Goal: Task Accomplishment & Management: Manage account settings

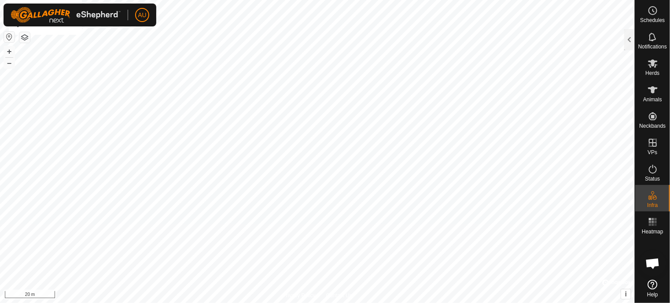
click at [27, 36] on button "button" at bounding box center [24, 37] width 11 height 11
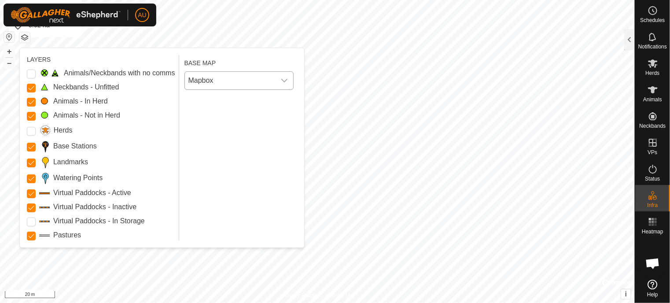
click at [217, 79] on span "Mapbox" at bounding box center [230, 81] width 91 height 18
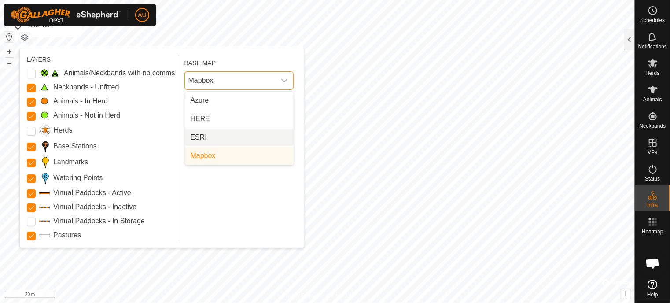
click at [209, 133] on li "ESRI" at bounding box center [239, 138] width 108 height 18
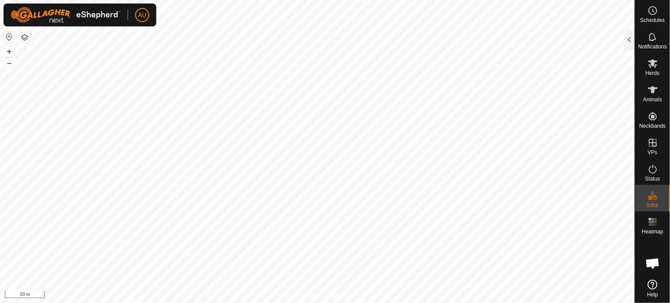
click at [631, 34] on div at bounding box center [629, 39] width 11 height 21
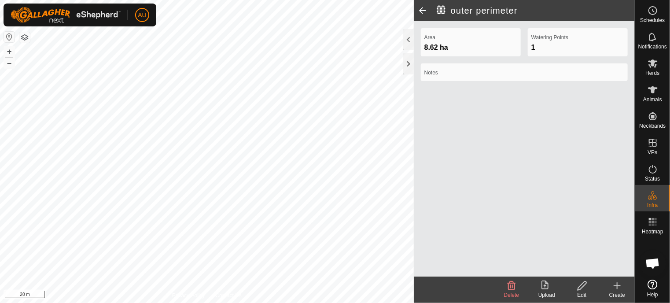
click at [619, 290] on icon at bounding box center [617, 286] width 11 height 11
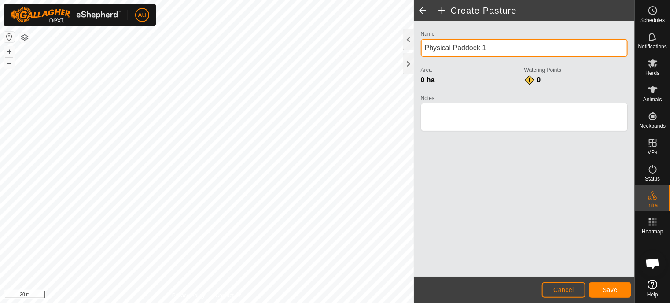
drag, startPoint x: 494, startPoint y: 50, endPoint x: 426, endPoint y: 54, distance: 67.5
click at [425, 54] on input "Physical Paddock 1" at bounding box center [524, 48] width 207 height 18
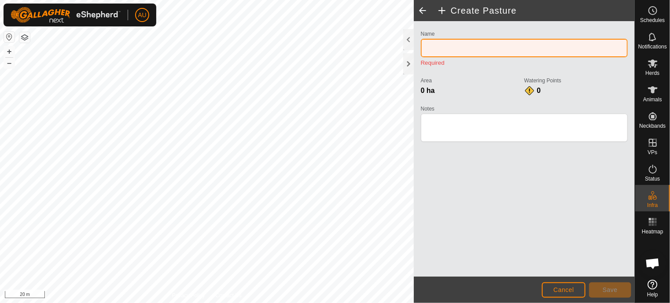
click at [434, 47] on input "Name" at bounding box center [524, 48] width 207 height 18
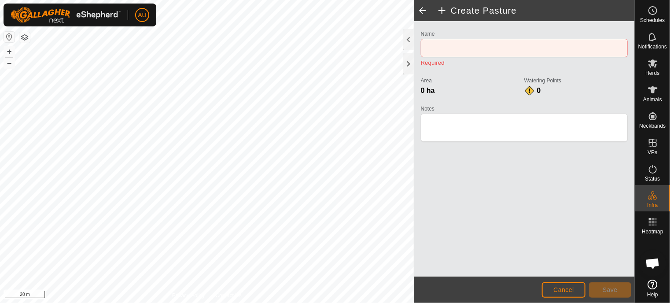
click at [500, 23] on div "Name Required Area 0 ha Watering Points 0 Notes" at bounding box center [524, 148] width 221 height 255
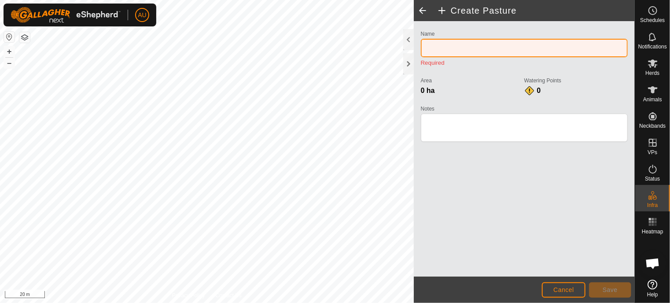
drag, startPoint x: 426, startPoint y: 51, endPoint x: 539, endPoint y: 50, distance: 113.2
click at [426, 51] on input "Name" at bounding box center [524, 48] width 207 height 18
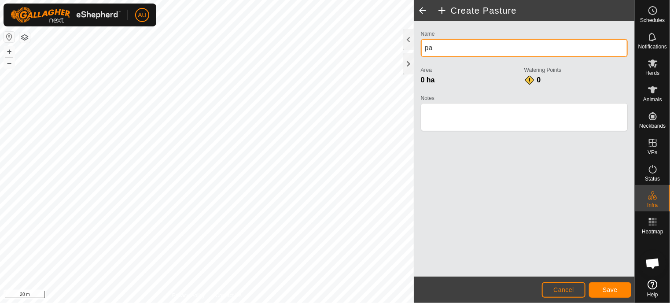
type input "p"
type input "PA 1"
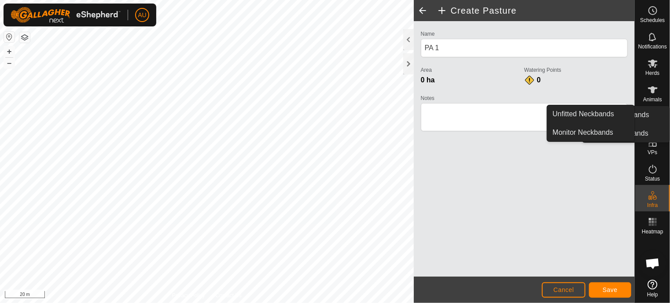
click at [486, 194] on div "Name PA 1 Area 0 ha Watering Points 0 Notes" at bounding box center [524, 148] width 221 height 255
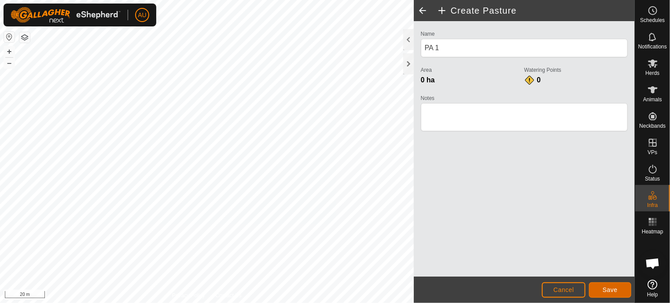
click at [618, 290] on span "Save" at bounding box center [610, 289] width 15 height 7
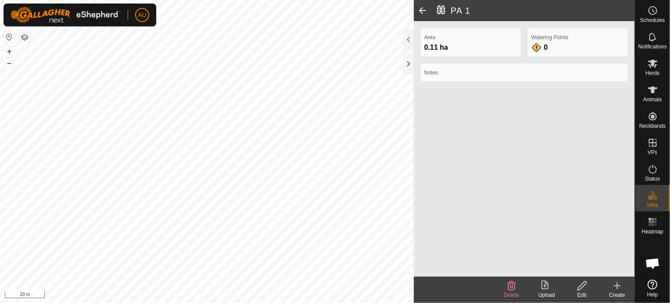
click at [618, 290] on icon at bounding box center [617, 286] width 11 height 11
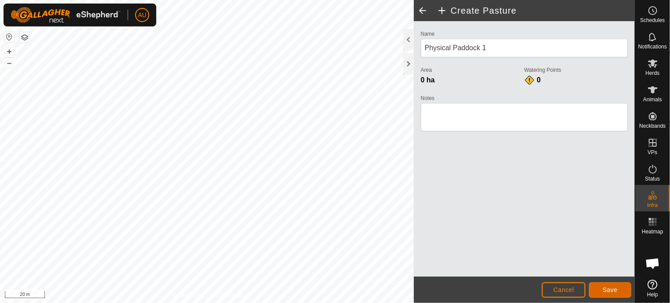
click at [619, 290] on button "Save" at bounding box center [610, 289] width 42 height 15
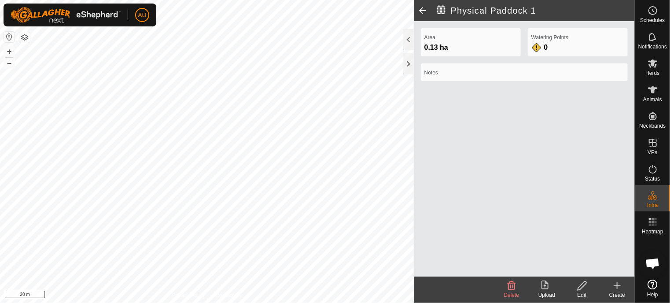
click at [27, 37] on button "button" at bounding box center [24, 37] width 11 height 11
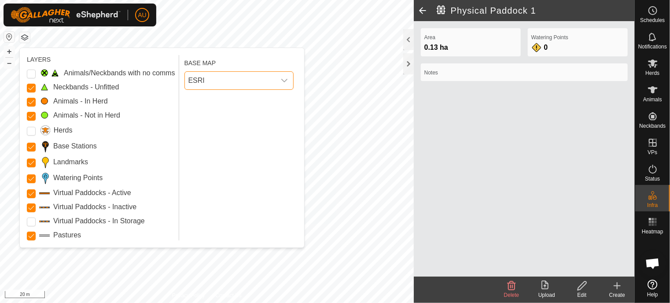
click at [233, 82] on span "ESRI" at bounding box center [230, 81] width 91 height 18
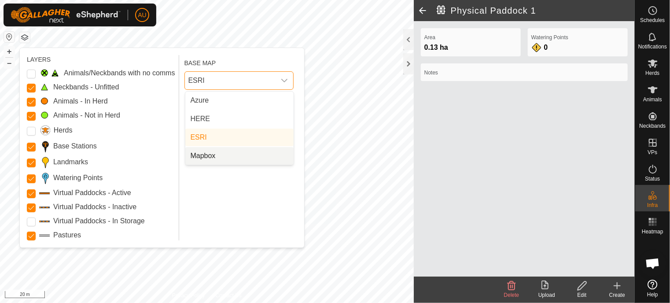
click at [209, 155] on li "Mapbox" at bounding box center [239, 156] width 108 height 18
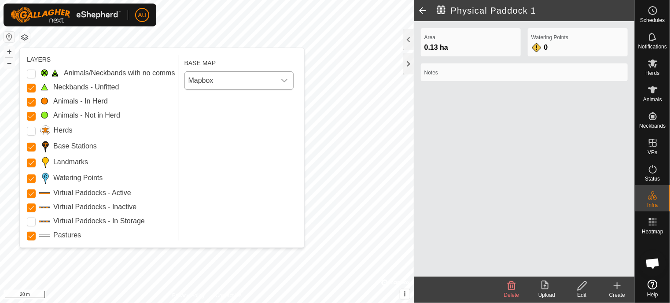
click at [25, 35] on button "button" at bounding box center [24, 37] width 11 height 11
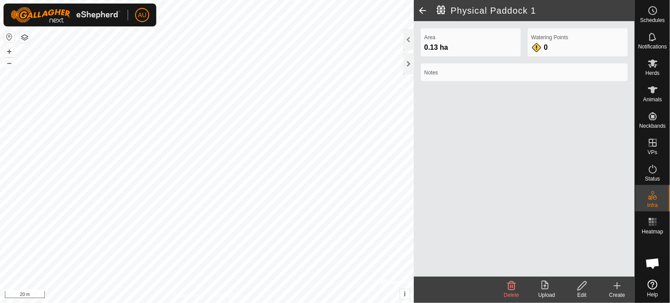
click at [620, 283] on icon at bounding box center [617, 286] width 11 height 11
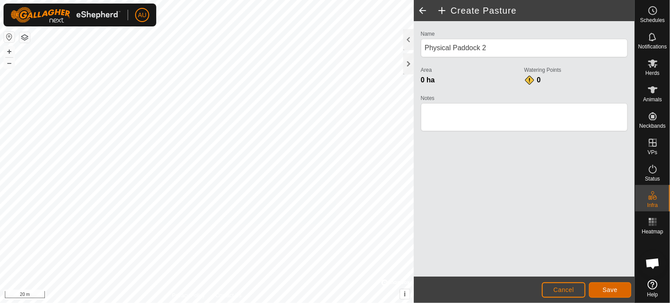
click at [612, 295] on button "Save" at bounding box center [610, 289] width 42 height 15
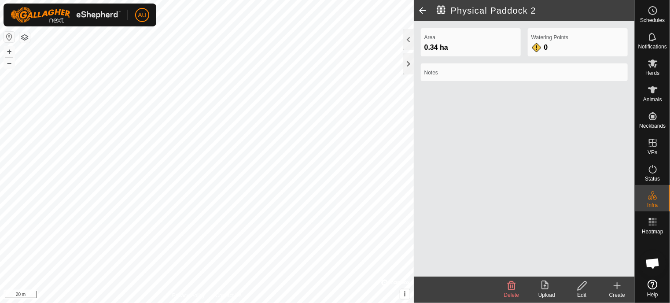
drag, startPoint x: 620, startPoint y: 288, endPoint x: 540, endPoint y: 278, distance: 80.8
click at [620, 288] on icon at bounding box center [617, 286] width 11 height 11
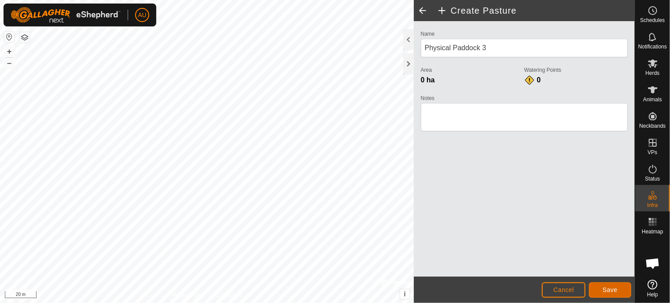
click at [620, 294] on button "Save" at bounding box center [610, 289] width 42 height 15
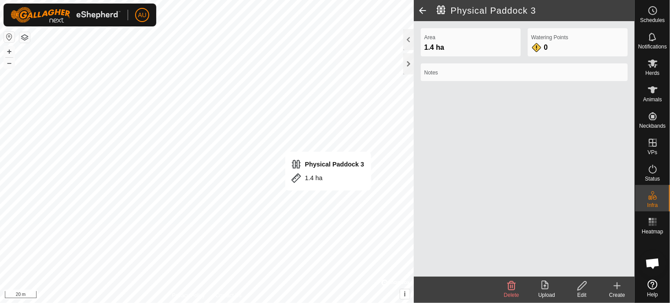
click at [578, 288] on icon at bounding box center [582, 286] width 11 height 11
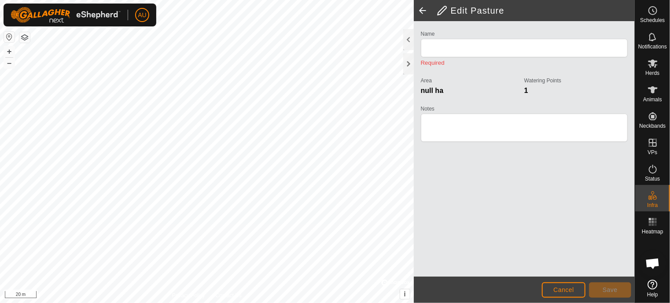
type input "Physical Paddock 3"
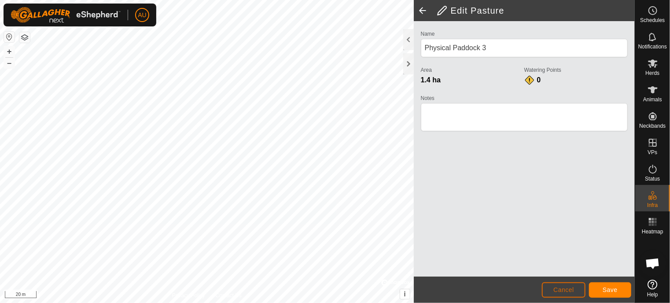
click at [559, 292] on span "Cancel" at bounding box center [564, 289] width 21 height 7
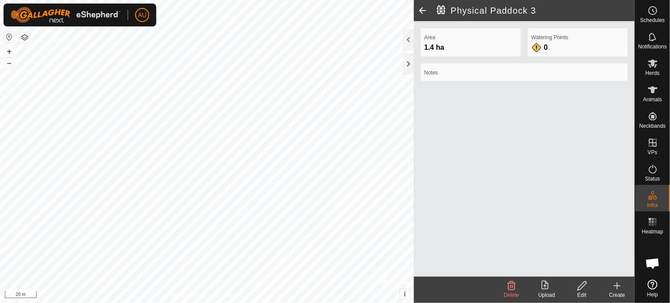
click at [581, 284] on icon at bounding box center [582, 285] width 9 height 9
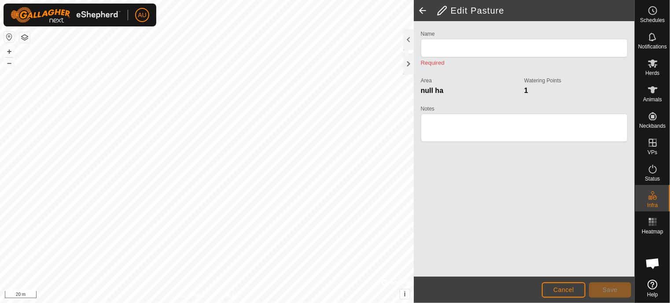
type input "Physical Paddock 3"
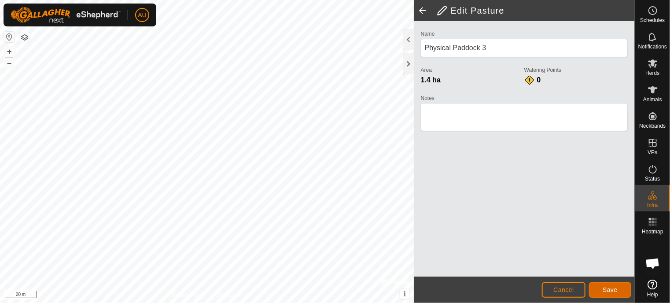
click at [605, 291] on span "Save" at bounding box center [610, 289] width 15 height 7
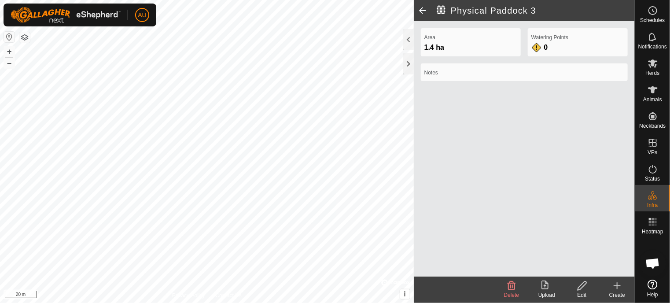
click at [617, 284] on icon at bounding box center [617, 286] width 0 height 6
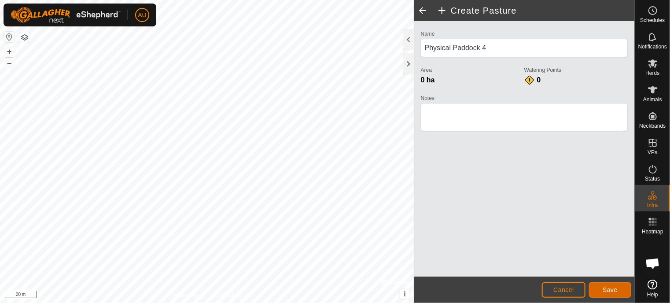
click at [609, 290] on span "Save" at bounding box center [610, 289] width 15 height 7
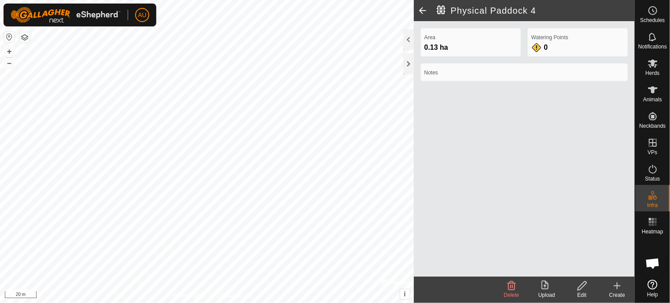
click at [617, 282] on icon at bounding box center [617, 286] width 11 height 11
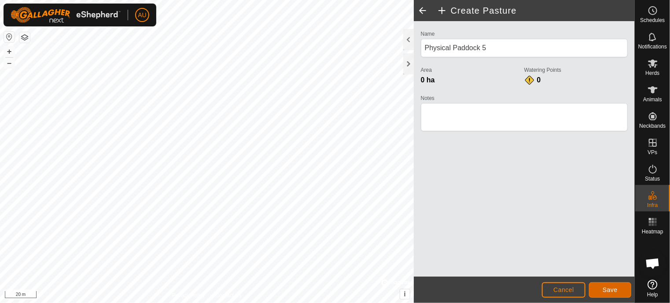
click at [607, 289] on span "Save" at bounding box center [610, 289] width 15 height 7
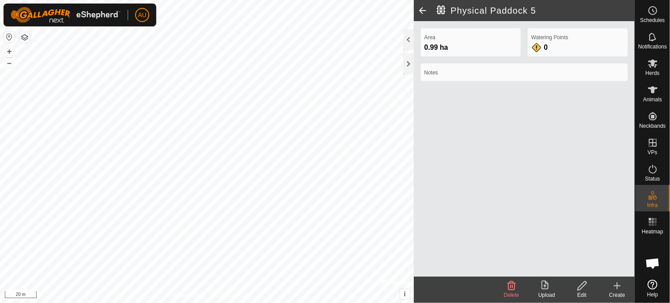
click at [430, 273] on div "Physical Paddock 5 Area 0.99 ha Watering Points 0 Notes Delete Upload Edit Crea…" at bounding box center [317, 151] width 635 height 303
click at [229, 303] on html "AU Schedules Notifications Herds Animals Neckbands VPs Status Infra Heatmap Hel…" at bounding box center [335, 151] width 670 height 303
click at [617, 288] on icon at bounding box center [617, 286] width 11 height 11
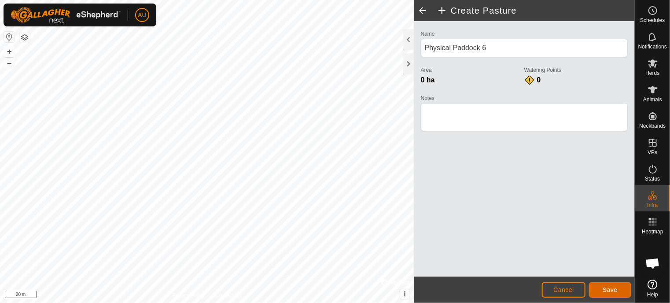
click at [615, 293] on span "Save" at bounding box center [610, 289] width 15 height 7
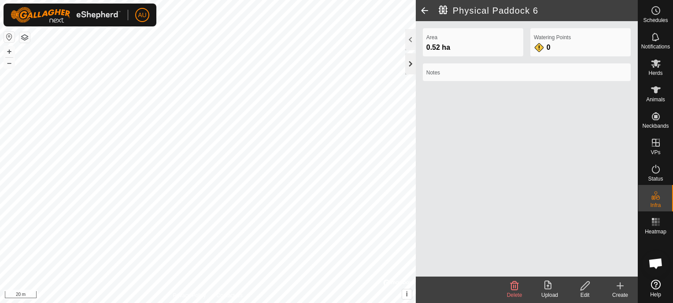
click at [409, 62] on div at bounding box center [410, 63] width 11 height 21
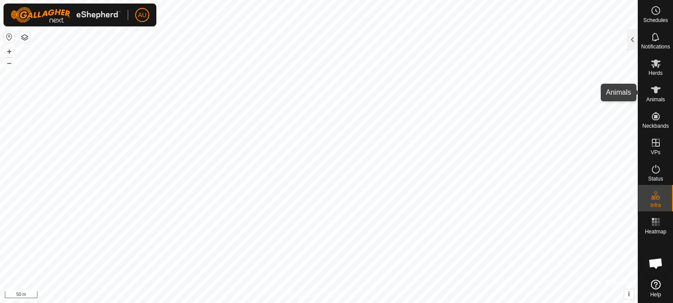
click at [660, 92] on icon at bounding box center [655, 90] width 11 height 11
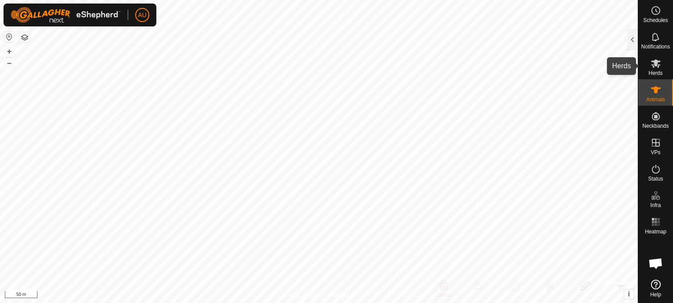
click at [662, 65] on es-mob-svg-icon at bounding box center [656, 63] width 16 height 14
click at [632, 42] on div at bounding box center [632, 39] width 11 height 21
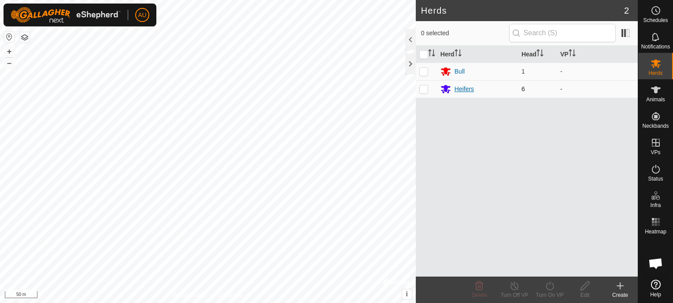
click at [469, 89] on div "Heifers" at bounding box center [463, 89] width 19 height 9
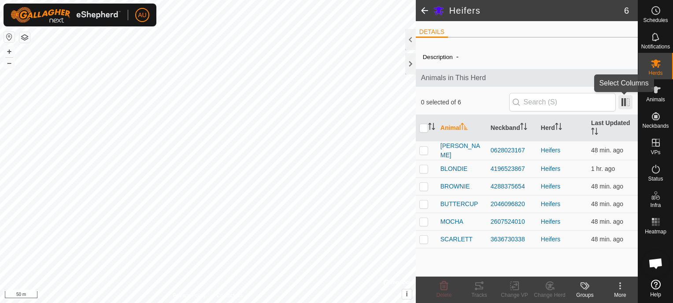
click at [624, 97] on span at bounding box center [625, 102] width 14 height 14
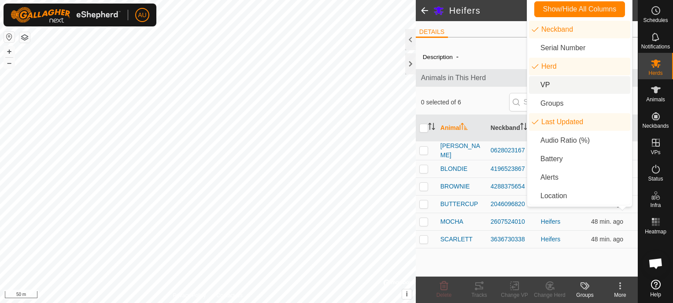
click at [567, 86] on li "VP" at bounding box center [579, 85] width 101 height 18
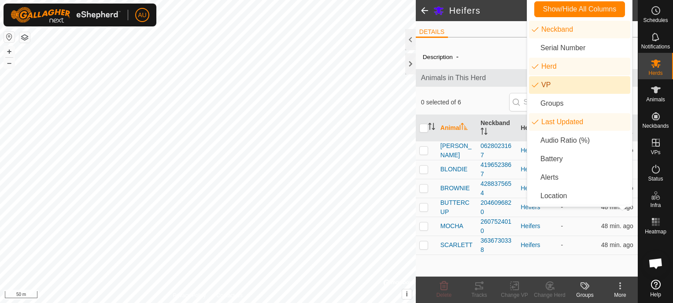
click at [558, 80] on li "VP" at bounding box center [579, 85] width 101 height 18
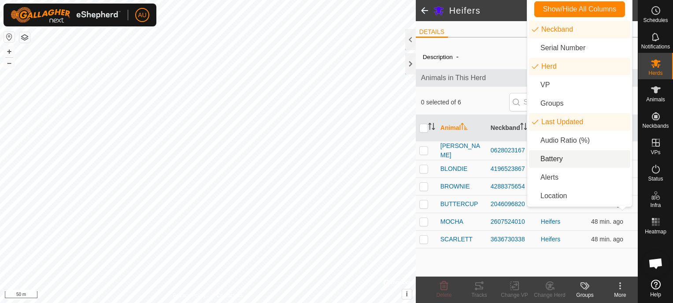
click at [572, 160] on li "Battery" at bounding box center [579, 159] width 101 height 18
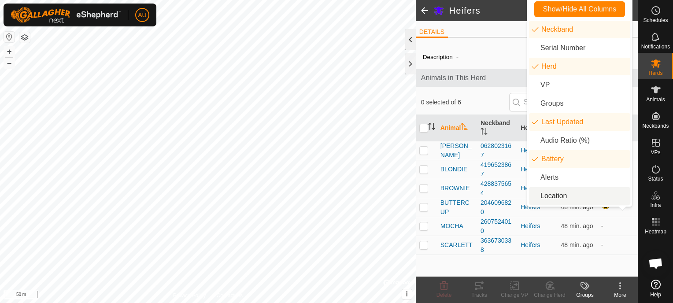
click at [410, 42] on div at bounding box center [410, 39] width 11 height 21
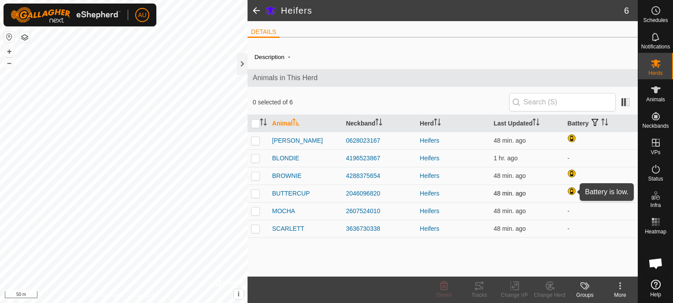
click at [571, 191] on div at bounding box center [572, 192] width 11 height 11
click at [569, 158] on td "-" at bounding box center [601, 158] width 74 height 18
click at [241, 59] on div at bounding box center [242, 63] width 11 height 21
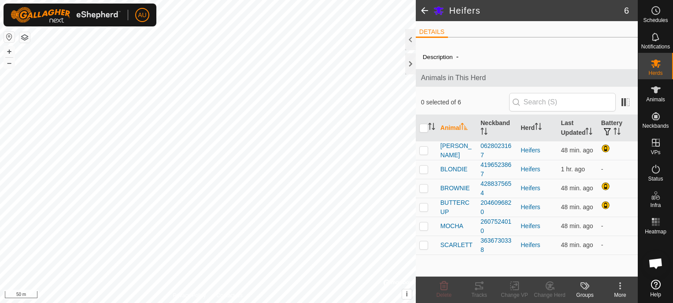
click at [424, 11] on span at bounding box center [425, 10] width 18 height 21
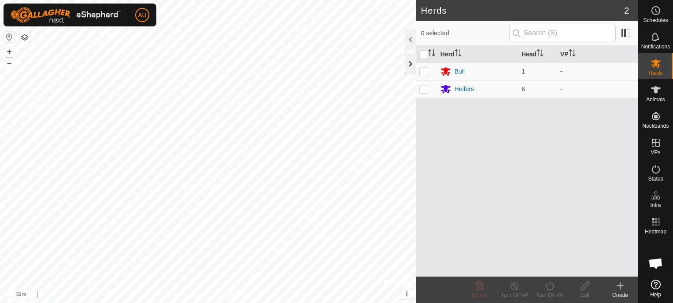
click at [408, 62] on div at bounding box center [410, 63] width 11 height 21
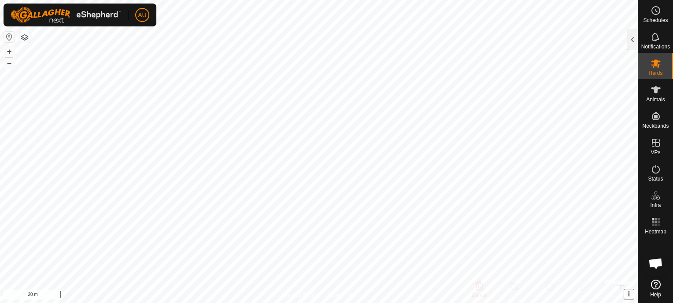
drag, startPoint x: 632, startPoint y: 295, endPoint x: 632, endPoint y: 327, distance: 31.7
click at [632, 303] on html "AU Schedules Notifications Herds Animals Neckbands VPs Status Infra Heatmap Hel…" at bounding box center [336, 151] width 673 height 303
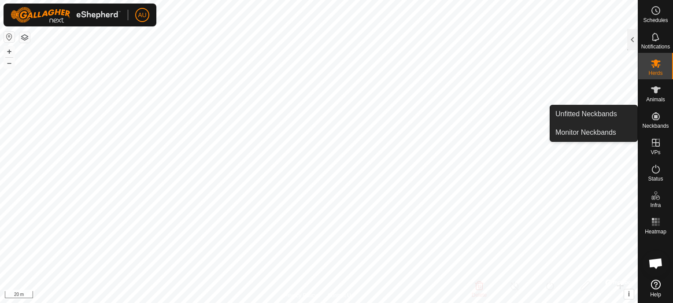
click at [655, 118] on icon at bounding box center [655, 116] width 11 height 11
click at [657, 119] on icon at bounding box center [655, 116] width 11 height 11
click at [616, 118] on link "Unfitted Neckbands" at bounding box center [593, 114] width 87 height 18
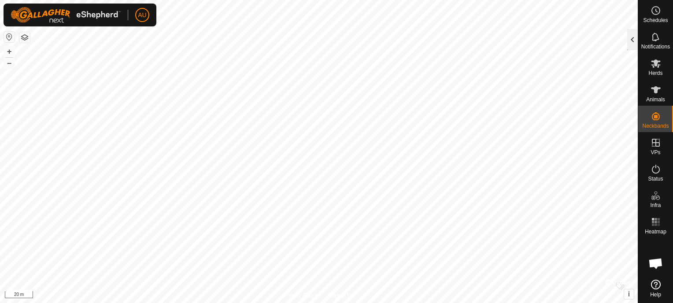
click at [629, 39] on div at bounding box center [632, 39] width 11 height 21
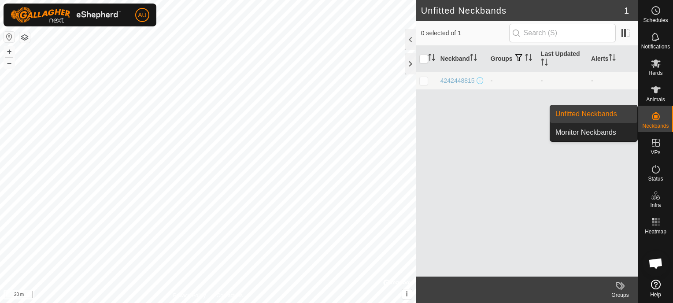
click at [654, 121] on icon at bounding box center [655, 116] width 11 height 11
click at [666, 122] on div "Neckbands" at bounding box center [655, 119] width 35 height 26
click at [594, 130] on link "Monitor Neckbands" at bounding box center [593, 133] width 87 height 18
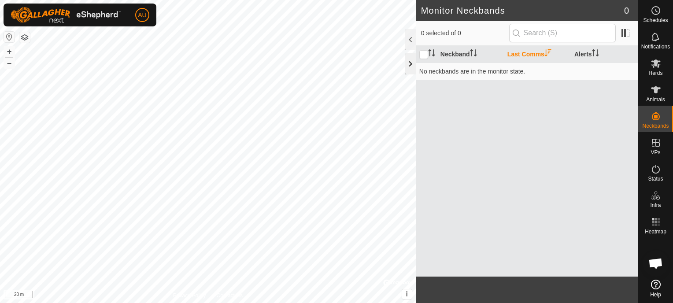
click at [410, 59] on div at bounding box center [410, 63] width 11 height 21
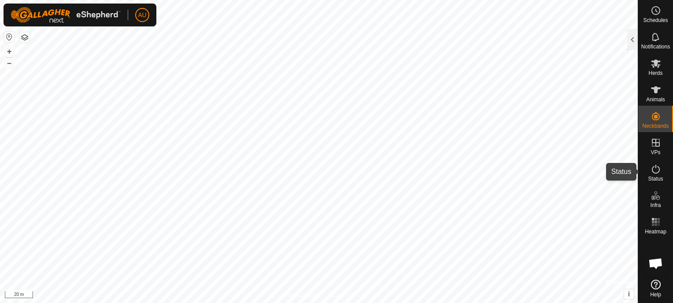
click at [658, 169] on icon at bounding box center [655, 169] width 11 height 11
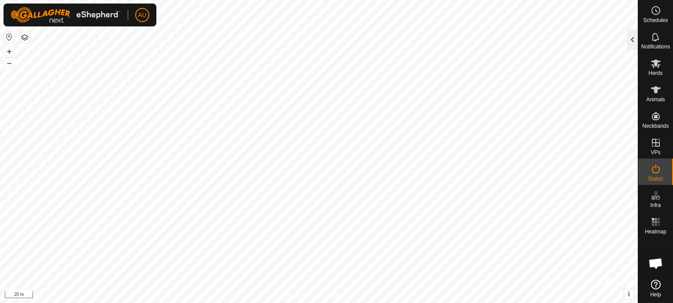
click at [634, 35] on div at bounding box center [632, 39] width 11 height 21
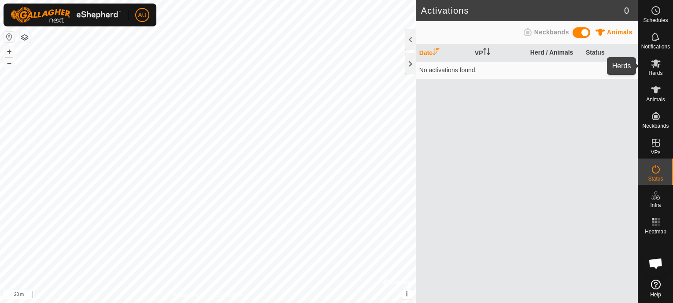
click at [655, 74] on span "Herds" at bounding box center [655, 72] width 14 height 5
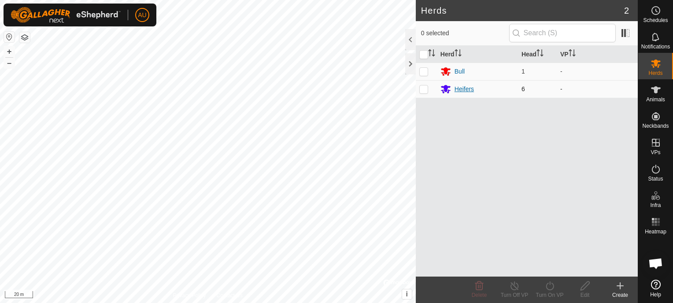
click at [462, 89] on div "Heifers" at bounding box center [463, 89] width 19 height 9
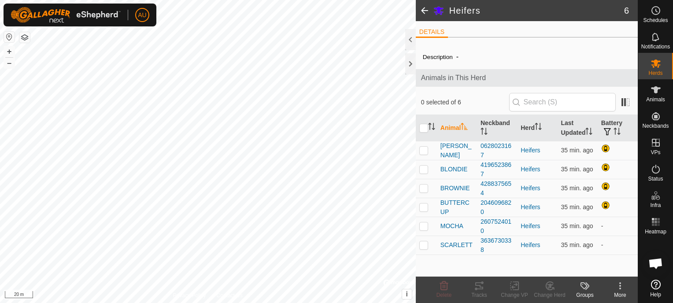
click at [425, 10] on span at bounding box center [425, 10] width 18 height 21
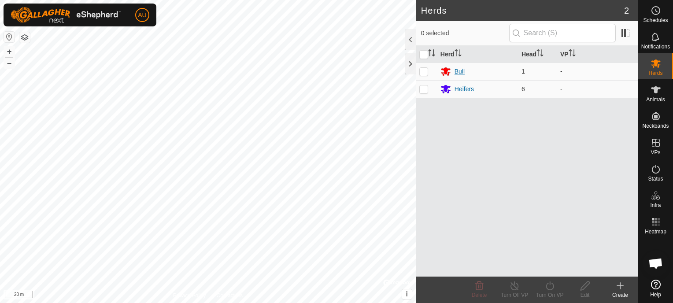
click at [458, 70] on div "Bull" at bounding box center [459, 71] width 10 height 9
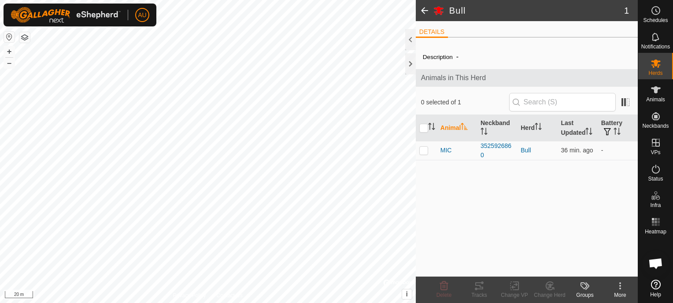
click at [424, 10] on span at bounding box center [425, 10] width 18 height 21
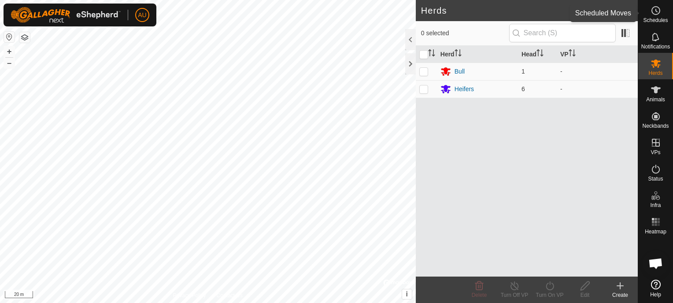
click at [654, 10] on icon at bounding box center [655, 10] width 11 height 11
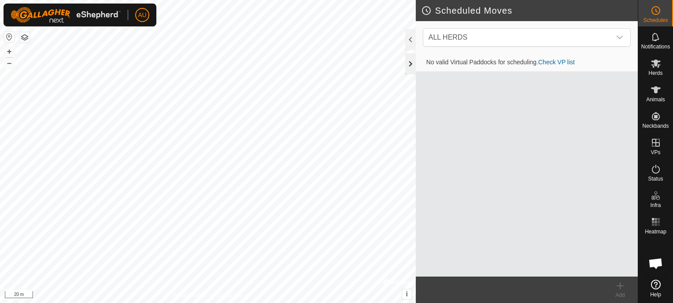
click at [409, 65] on div at bounding box center [410, 63] width 11 height 21
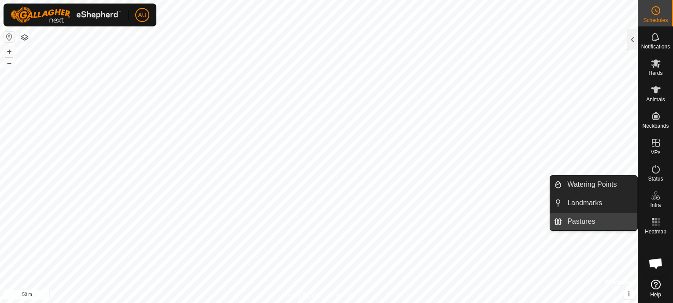
click at [602, 222] on link "Pastures" at bounding box center [599, 222] width 75 height 18
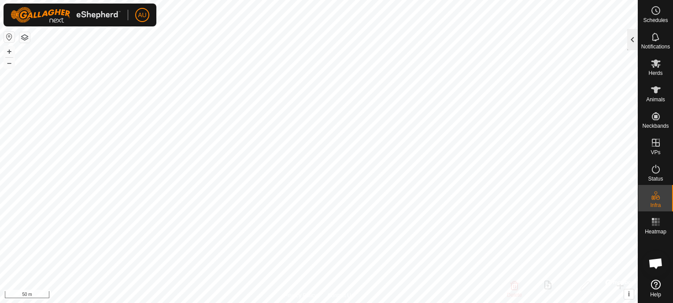
click at [631, 37] on div at bounding box center [632, 39] width 11 height 21
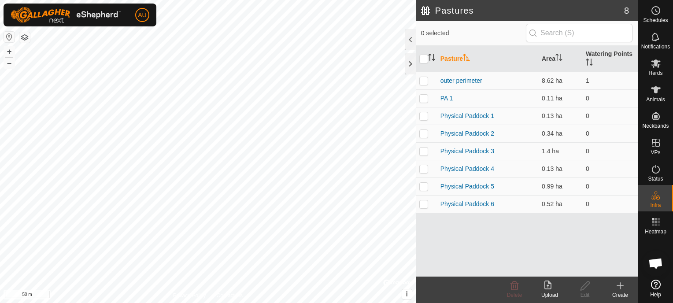
click at [620, 296] on div "Create" at bounding box center [619, 295] width 35 height 8
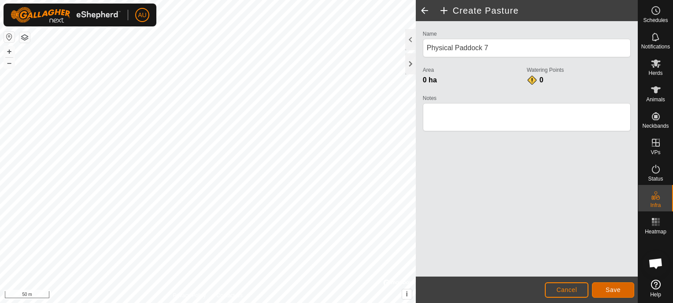
click at [615, 288] on span "Save" at bounding box center [613, 289] width 15 height 7
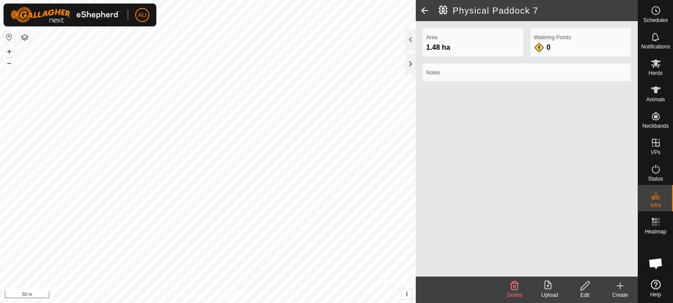
click at [622, 286] on icon at bounding box center [620, 286] width 6 height 0
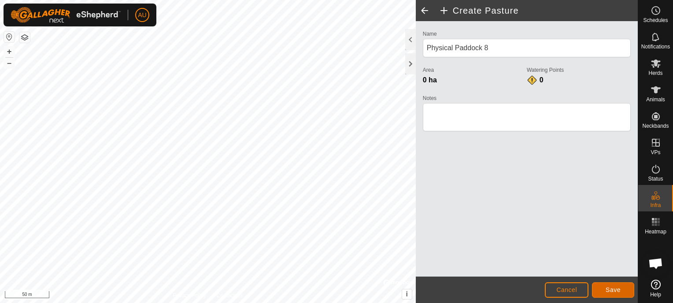
click at [617, 290] on span "Save" at bounding box center [613, 289] width 15 height 7
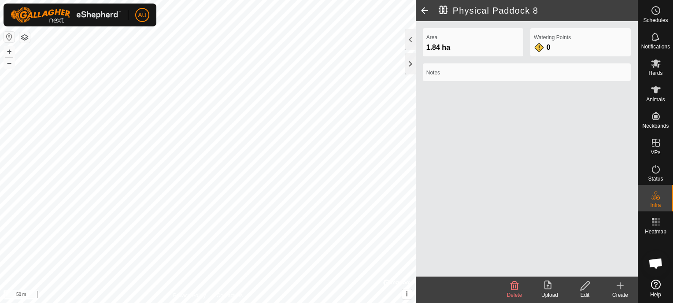
click at [620, 287] on icon at bounding box center [620, 286] width 0 height 6
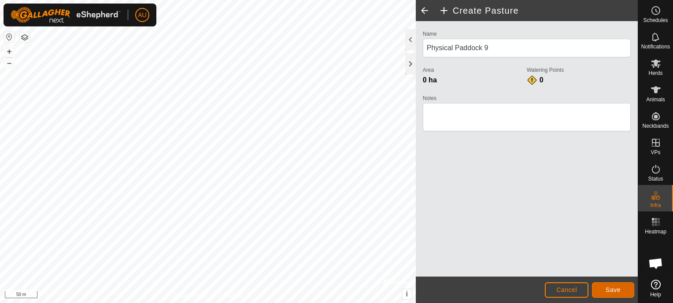
click at [611, 288] on span "Save" at bounding box center [613, 289] width 15 height 7
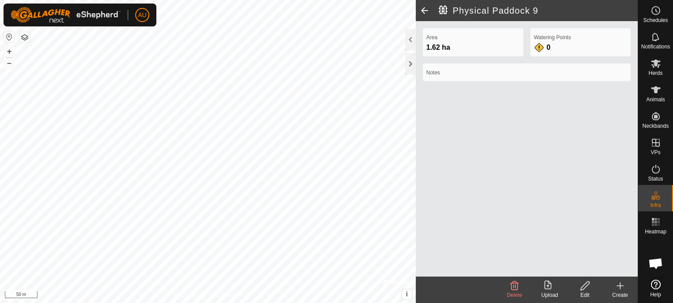
click at [621, 287] on icon at bounding box center [620, 286] width 11 height 11
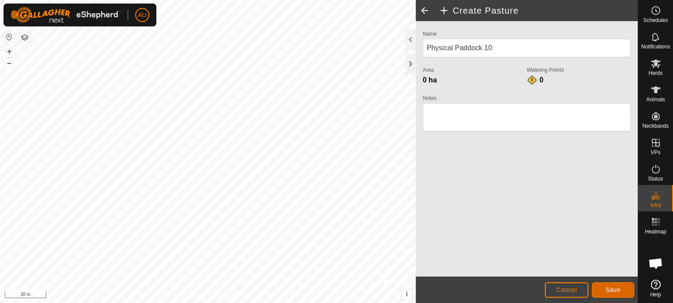
click at [604, 289] on button "Save" at bounding box center [613, 289] width 42 height 15
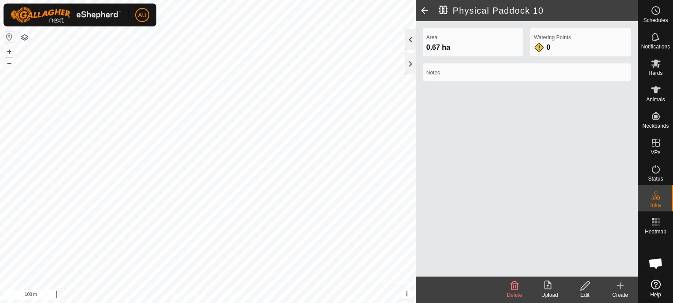
click at [409, 37] on div at bounding box center [410, 39] width 11 height 21
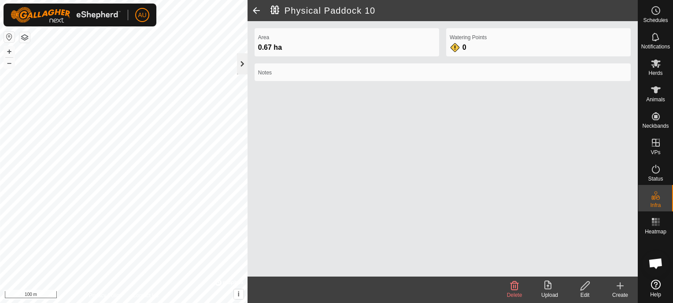
click at [243, 66] on div at bounding box center [242, 63] width 11 height 21
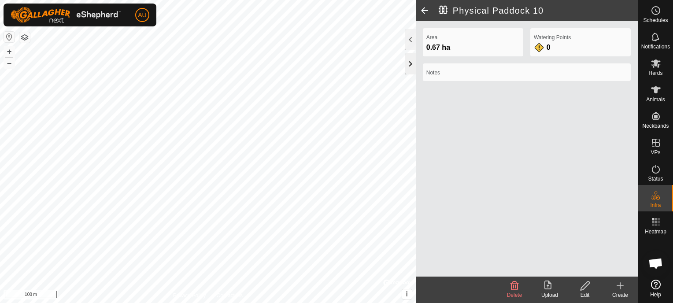
click at [411, 64] on div at bounding box center [410, 63] width 11 height 21
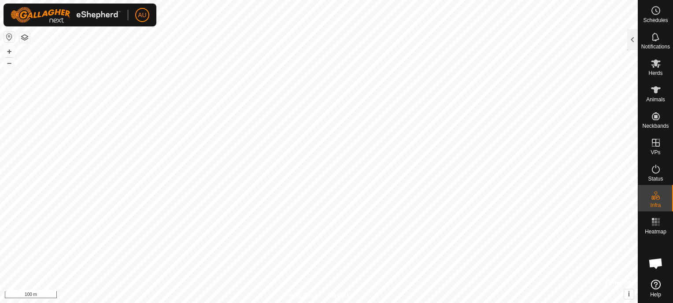
click at [21, 40] on button "button" at bounding box center [24, 37] width 11 height 11
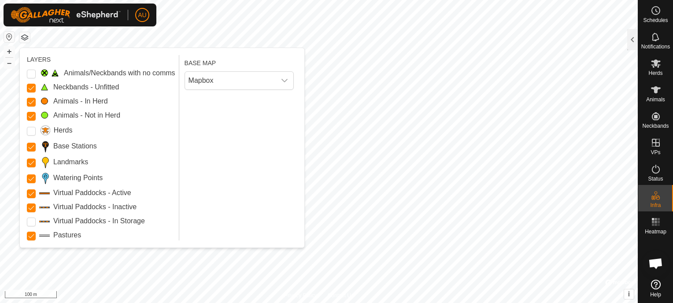
drag, startPoint x: 30, startPoint y: 194, endPoint x: 33, endPoint y: 200, distance: 7.7
click at [30, 194] on Active "Virtual Paddocks - Active" at bounding box center [31, 193] width 9 height 9
click at [34, 207] on Inactive "Virtual Paddocks - Inactive" at bounding box center [31, 207] width 9 height 9
click at [30, 237] on input "Pastures" at bounding box center [31, 236] width 9 height 9
click at [33, 236] on input "Pastures" at bounding box center [31, 236] width 9 height 9
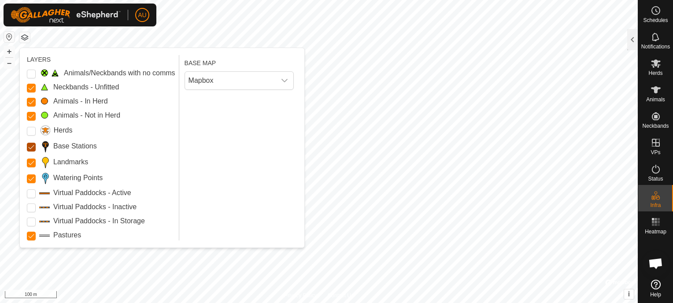
click at [33, 146] on Stations "Base Stations" at bounding box center [31, 147] width 9 height 9
click at [26, 37] on button "button" at bounding box center [24, 37] width 11 height 11
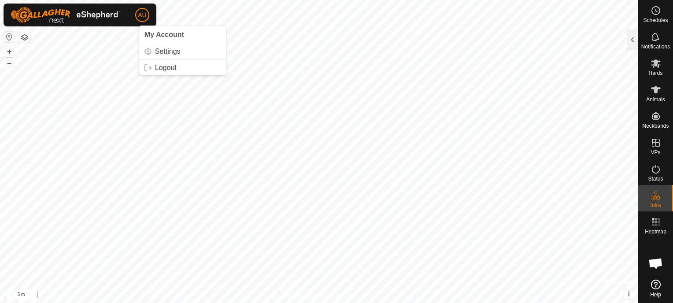
click at [141, 13] on span "AU" at bounding box center [142, 15] width 8 height 9
click at [28, 38] on button "button" at bounding box center [24, 37] width 11 height 11
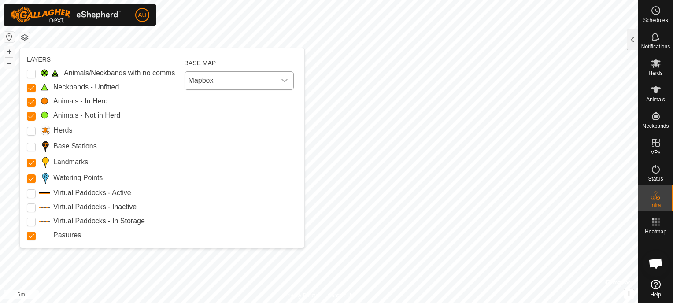
click at [214, 78] on span "Mapbox" at bounding box center [230, 81] width 91 height 18
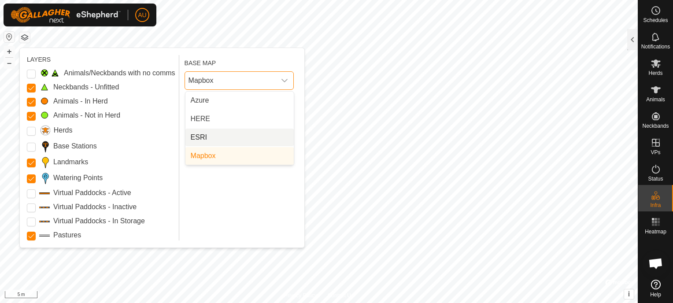
click at [208, 137] on li "ESRI" at bounding box center [239, 138] width 108 height 18
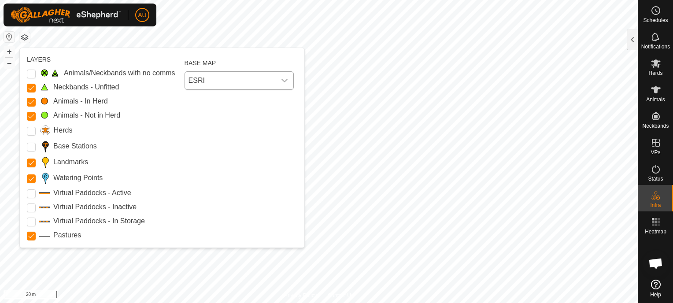
click at [26, 38] on button "button" at bounding box center [24, 37] width 11 height 11
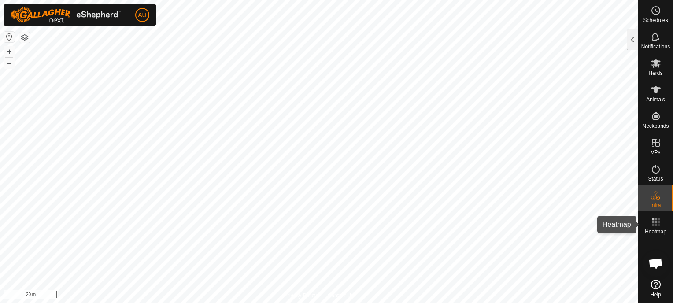
click at [654, 222] on rect at bounding box center [655, 222] width 2 height 2
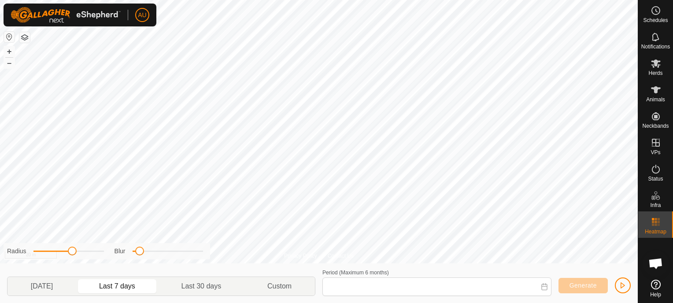
click at [655, 221] on rect at bounding box center [655, 222] width 2 height 2
type input "[DATE] - [DATE]"
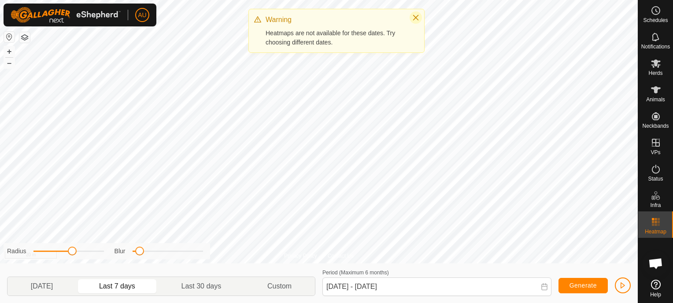
click at [417, 18] on icon "Close" at bounding box center [415, 17] width 7 height 7
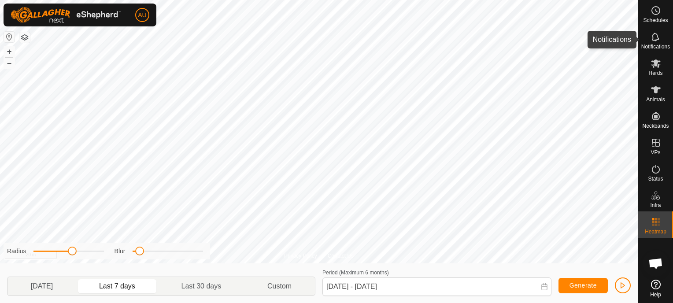
click at [653, 40] on icon at bounding box center [655, 37] width 7 height 8
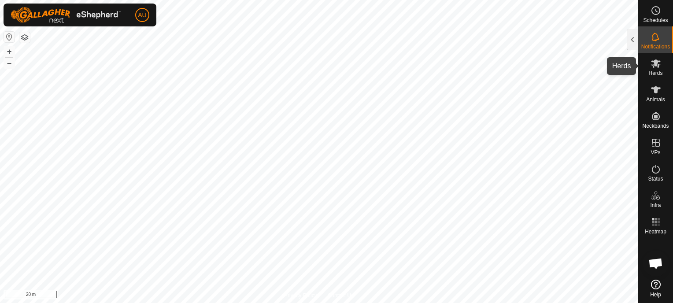
click at [658, 66] on icon at bounding box center [656, 63] width 10 height 8
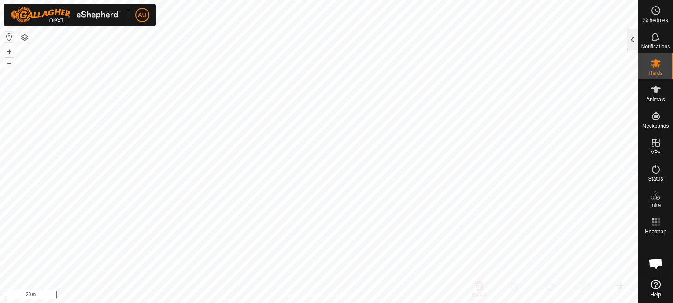
click at [636, 42] on div at bounding box center [632, 39] width 11 height 21
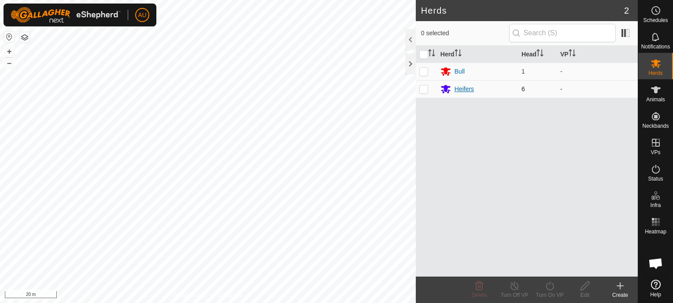
click at [463, 88] on div "Heifers" at bounding box center [463, 89] width 19 height 9
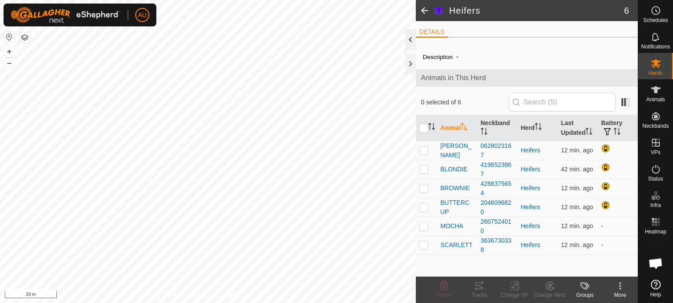
click at [410, 44] on div at bounding box center [410, 39] width 11 height 21
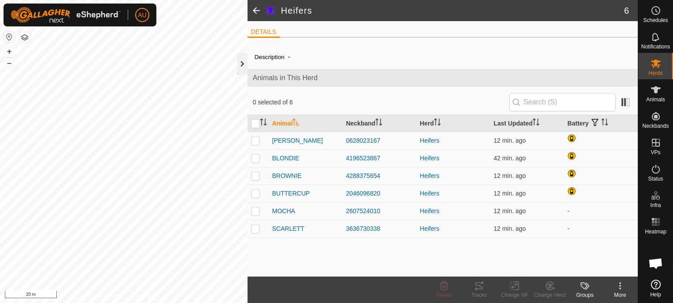
click at [239, 66] on div at bounding box center [242, 63] width 11 height 21
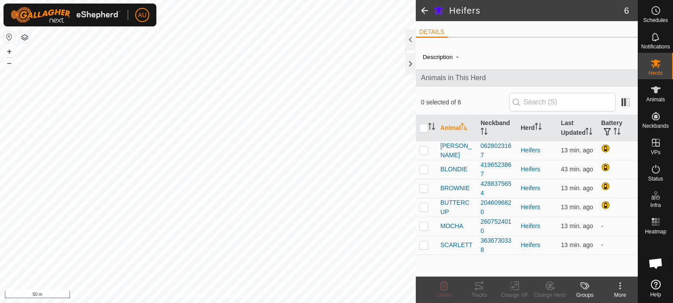
click at [620, 289] on icon at bounding box center [620, 286] width 11 height 11
click at [473, 41] on div "DETAILS" at bounding box center [527, 35] width 222 height 18
click at [426, 10] on span at bounding box center [425, 10] width 18 height 21
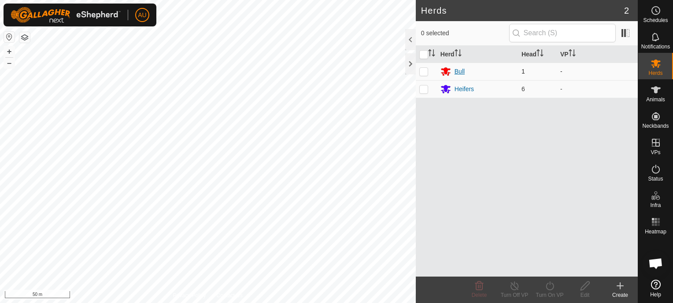
click at [457, 67] on div "Bull" at bounding box center [459, 71] width 10 height 9
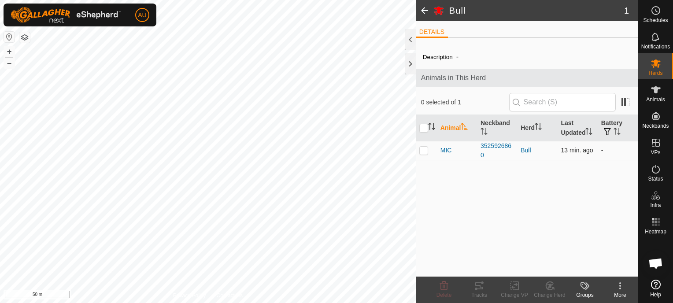
click at [602, 160] on td "-" at bounding box center [618, 150] width 40 height 19
click at [425, 11] on span at bounding box center [425, 10] width 18 height 21
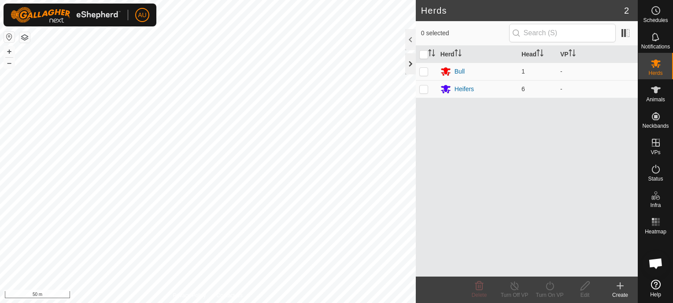
click at [411, 64] on div at bounding box center [410, 63] width 11 height 21
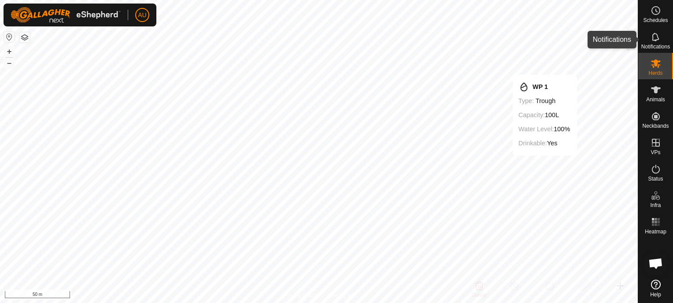
click at [655, 48] on span "Notifications" at bounding box center [655, 46] width 29 height 5
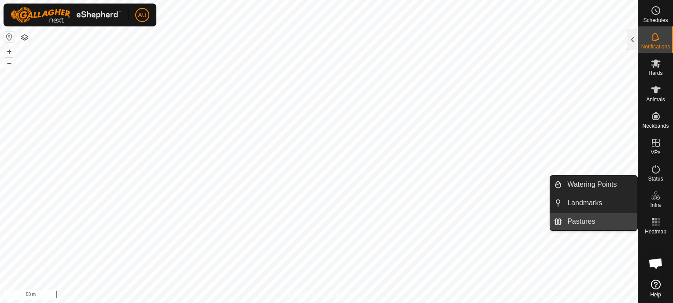
click at [574, 219] on link "Pastures" at bounding box center [599, 222] width 75 height 18
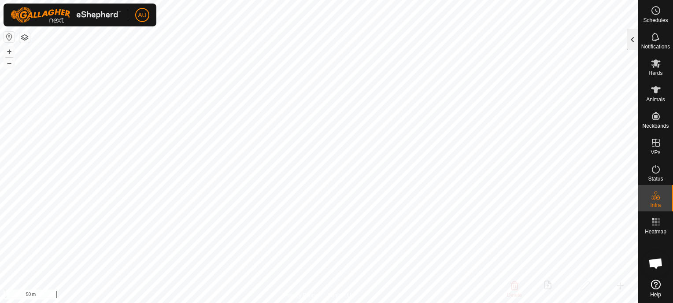
click at [631, 39] on div at bounding box center [632, 39] width 11 height 21
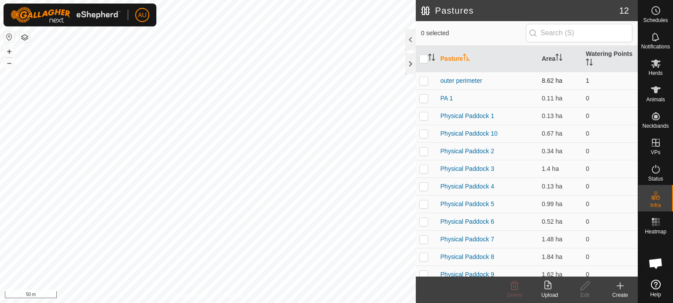
click at [424, 81] on p-checkbox at bounding box center [423, 80] width 9 height 7
checkbox input "true"
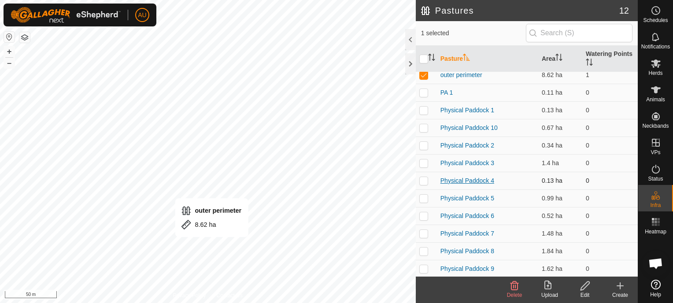
scroll to position [7, 0]
click at [25, 39] on button "button" at bounding box center [24, 37] width 11 height 11
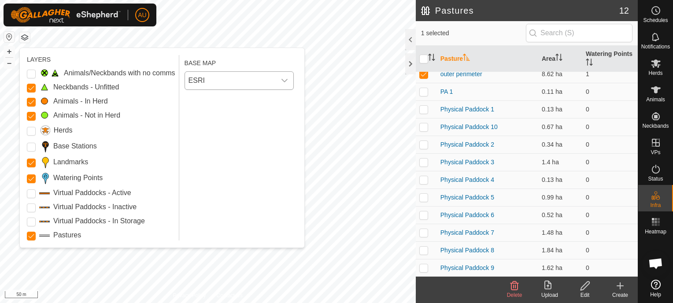
click at [211, 81] on span "ESRI" at bounding box center [230, 81] width 91 height 18
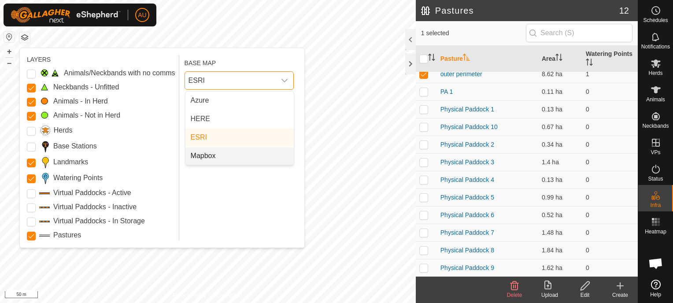
click at [207, 155] on li "Mapbox" at bounding box center [239, 156] width 108 height 18
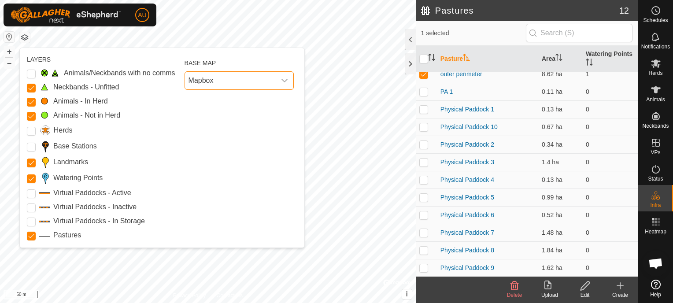
click at [25, 41] on button "button" at bounding box center [24, 37] width 11 height 11
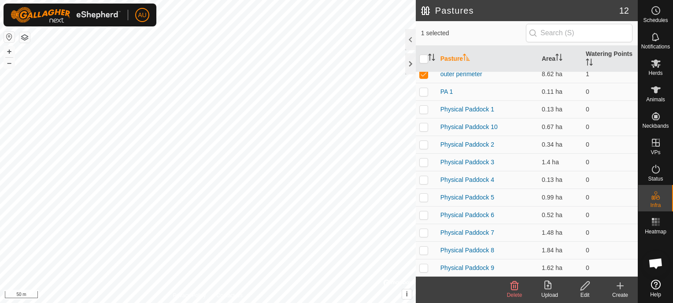
click at [627, 9] on span "12" at bounding box center [624, 10] width 10 height 13
click at [448, 91] on link "PA 1" at bounding box center [446, 91] width 13 height 7
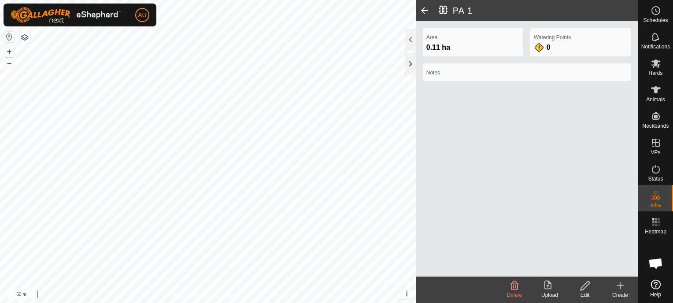
click at [423, 14] on span at bounding box center [425, 10] width 18 height 21
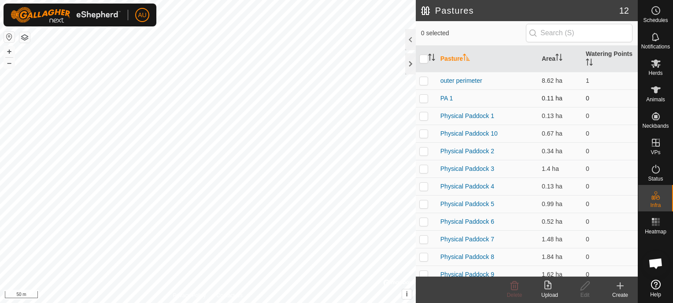
click at [421, 97] on p-checkbox at bounding box center [423, 98] width 9 height 7
checkbox input "true"
click at [425, 81] on p-checkbox at bounding box center [423, 80] width 9 height 7
click at [424, 81] on p-checkbox at bounding box center [423, 80] width 9 height 7
checkbox input "false"
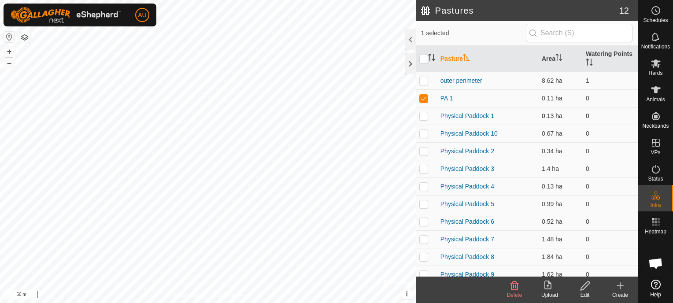
click at [425, 118] on p-checkbox at bounding box center [423, 115] width 9 height 7
checkbox input "true"
click at [423, 135] on p-checkbox at bounding box center [423, 133] width 9 height 7
checkbox input "true"
click at [557, 56] on icon "Activate to sort" at bounding box center [557, 57] width 1 height 7
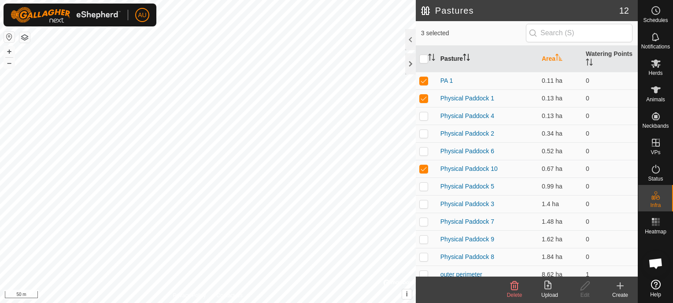
click at [467, 56] on icon "Activate to sort" at bounding box center [466, 57] width 7 height 7
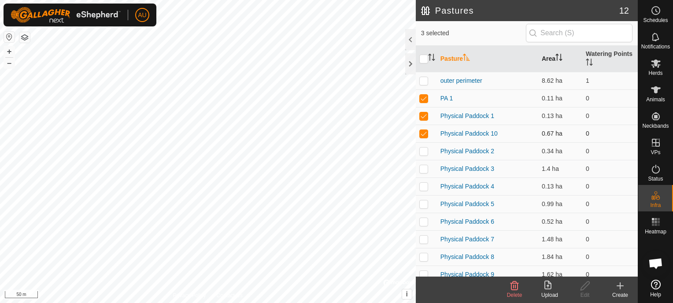
drag, startPoint x: 424, startPoint y: 132, endPoint x: 425, endPoint y: 124, distance: 8.1
click at [424, 132] on p-checkbox at bounding box center [423, 133] width 9 height 7
checkbox input "false"
click at [425, 117] on p-checkbox at bounding box center [423, 115] width 9 height 7
checkbox input "false"
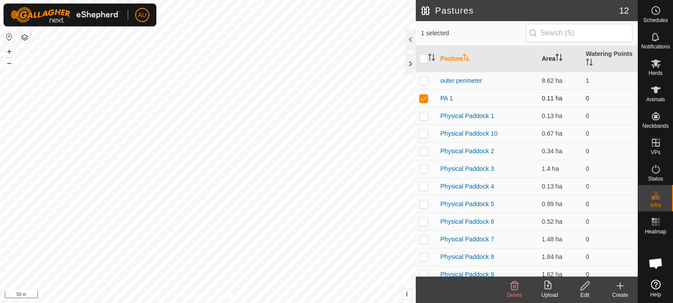
click at [425, 102] on td at bounding box center [426, 98] width 21 height 18
checkbox input "false"
click at [618, 286] on icon at bounding box center [620, 286] width 6 height 0
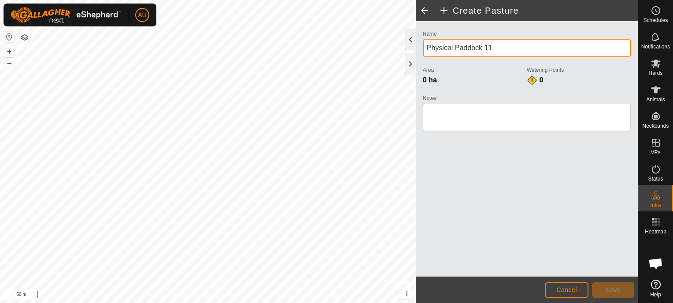
click at [402, 47] on div "Create Pasture Name Physical Paddock 11 Area 0 ha Watering Points 0 Notes Cance…" at bounding box center [319, 151] width 638 height 303
drag, startPoint x: 499, startPoint y: 49, endPoint x: 416, endPoint y: 48, distance: 82.8
click at [416, 48] on div "Name Physical Paddock 11 Area 0 ha Watering Points 0 Notes" at bounding box center [527, 148] width 222 height 255
type input "training paddocks"
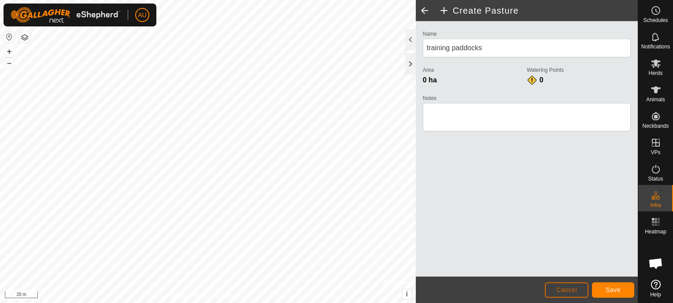
click at [578, 288] on button "Cancel" at bounding box center [567, 289] width 44 height 15
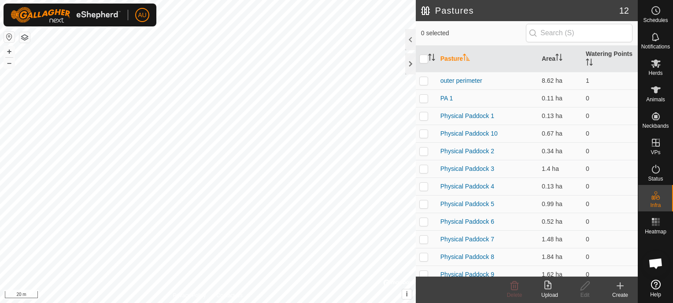
click at [623, 291] on div "Create" at bounding box center [619, 295] width 35 height 8
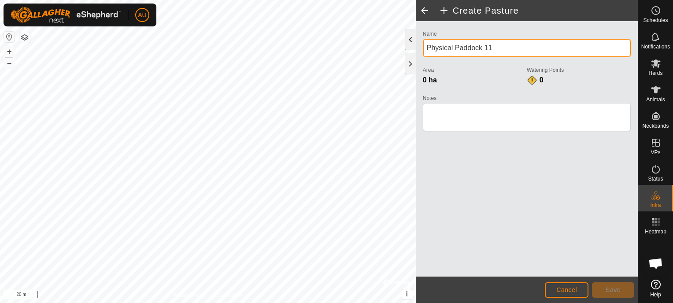
click at [398, 48] on div "Create Pasture Name Physical Paddock 11 Area 0 ha Watering Points 0 Notes Cance…" at bounding box center [319, 151] width 638 height 303
drag, startPoint x: 495, startPoint y: 47, endPoint x: 419, endPoint y: 56, distance: 77.2
click at [419, 56] on div "Name Physical Paddock 11 Area 0 ha Watering Points 0 Notes" at bounding box center [526, 84] width 215 height 113
click at [428, 48] on input "taining" at bounding box center [527, 48] width 208 height 18
drag, startPoint x: 456, startPoint y: 47, endPoint x: 461, endPoint y: 56, distance: 10.2
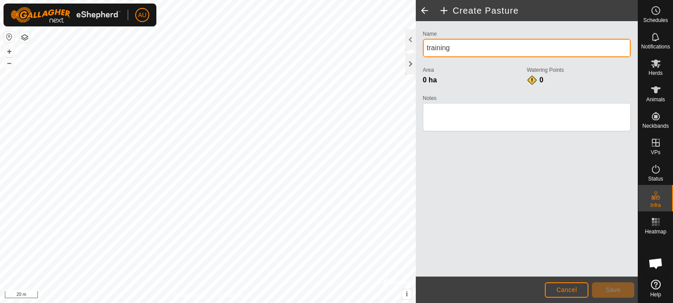
click at [457, 48] on input "training" at bounding box center [527, 48] width 208 height 18
click at [496, 45] on input "training paddock 1" at bounding box center [527, 48] width 208 height 18
type input "training paddock 1"
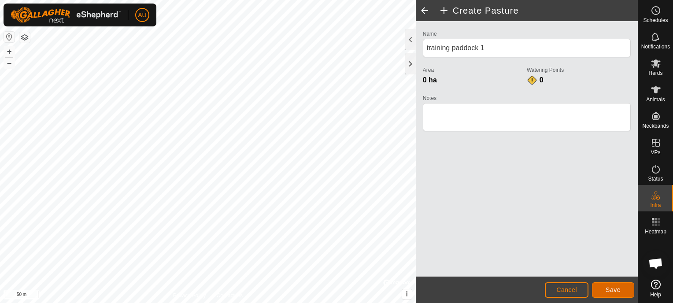
click at [620, 292] on span "Save" at bounding box center [613, 289] width 15 height 7
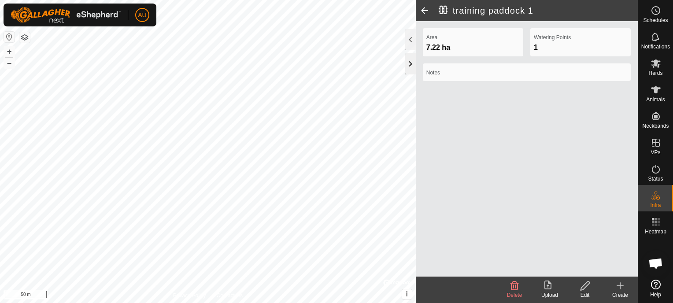
click at [410, 64] on div at bounding box center [410, 63] width 11 height 21
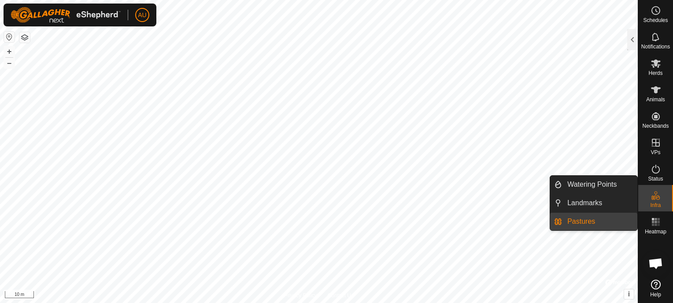
click at [586, 218] on link "Pastures" at bounding box center [599, 222] width 75 height 18
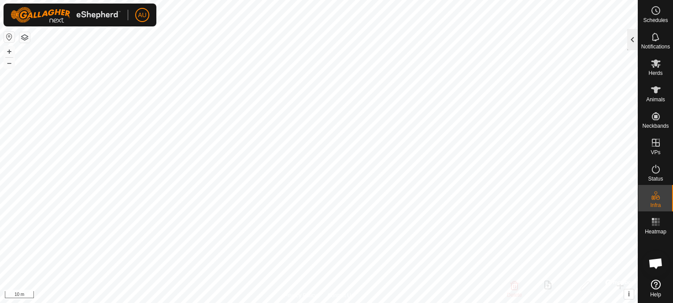
click at [634, 34] on div at bounding box center [632, 39] width 11 height 21
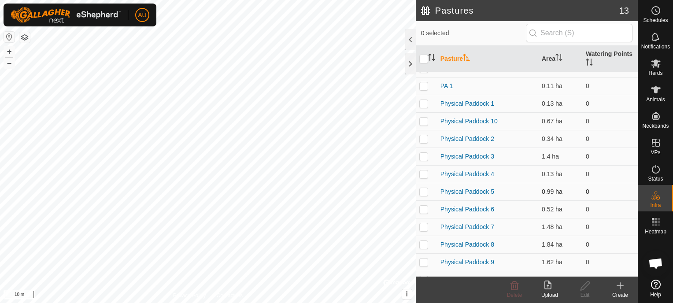
scroll to position [24, 0]
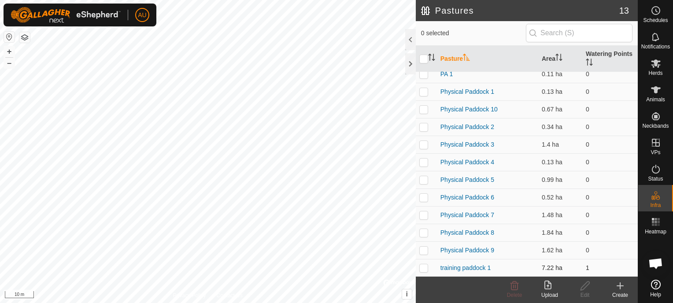
click at [425, 266] on p-checkbox at bounding box center [423, 267] width 9 height 7
click at [513, 288] on icon at bounding box center [514, 285] width 8 height 9
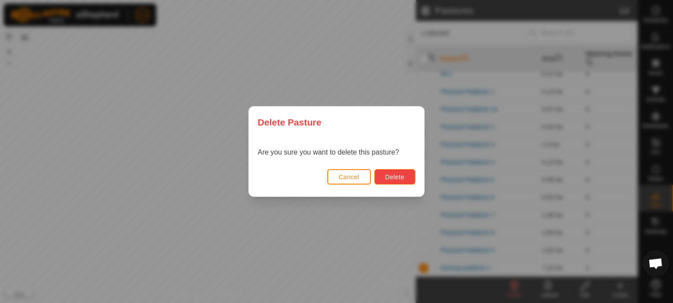
click at [397, 174] on span "Delete" at bounding box center [394, 177] width 19 height 7
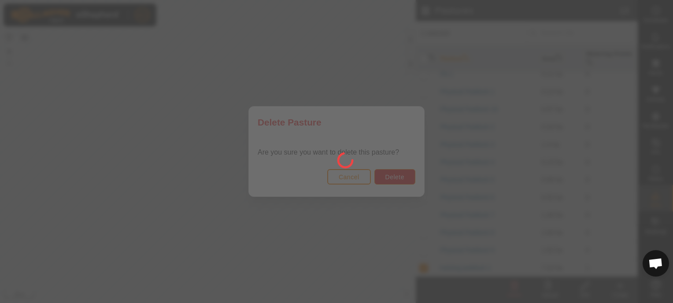
checkbox input "false"
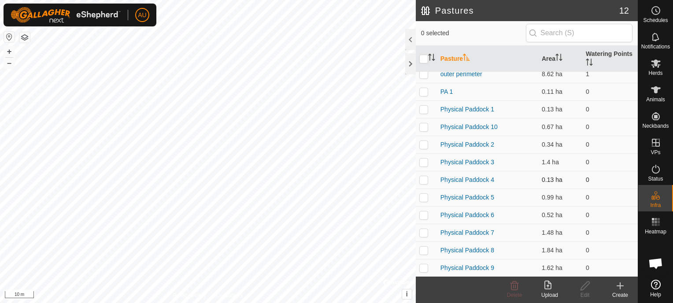
scroll to position [0, 0]
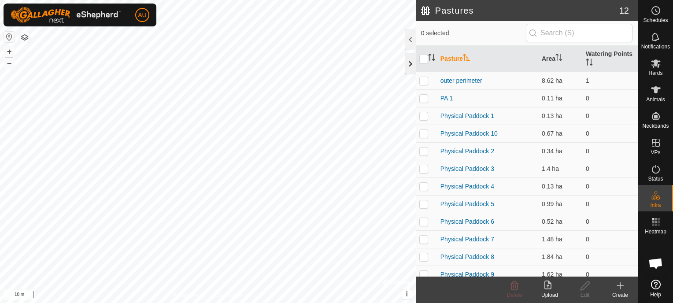
click at [410, 66] on div at bounding box center [410, 63] width 11 height 21
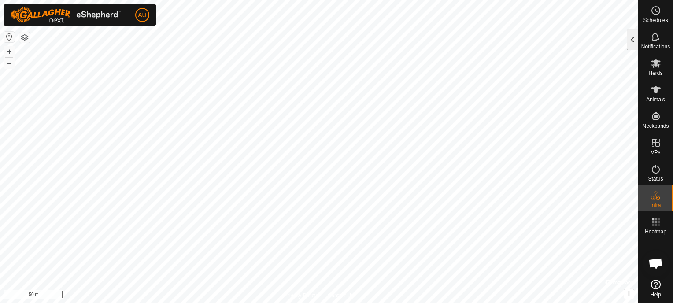
click at [631, 42] on div at bounding box center [632, 39] width 11 height 21
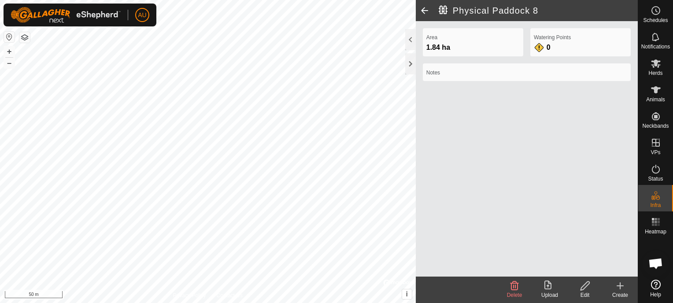
click at [584, 291] on div "Edit" at bounding box center [584, 295] width 35 height 8
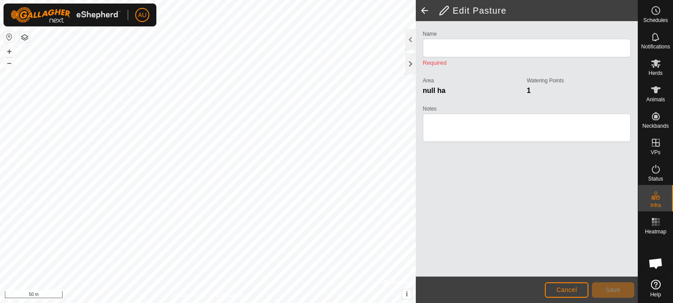
type input "Physical Paddock 8"
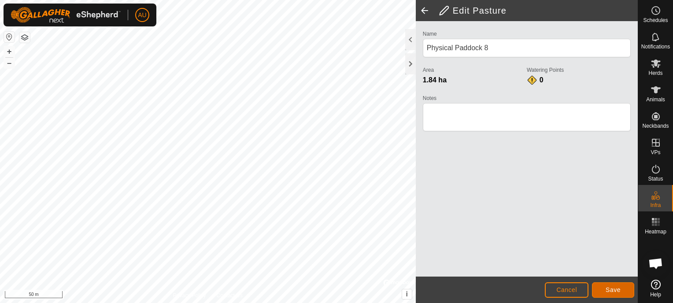
click at [617, 284] on button "Save" at bounding box center [613, 289] width 42 height 15
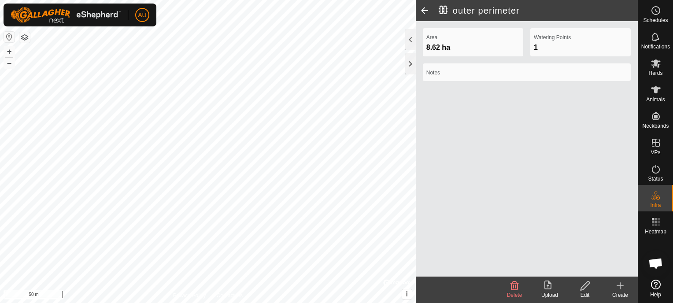
click at [583, 286] on icon at bounding box center [585, 286] width 11 height 11
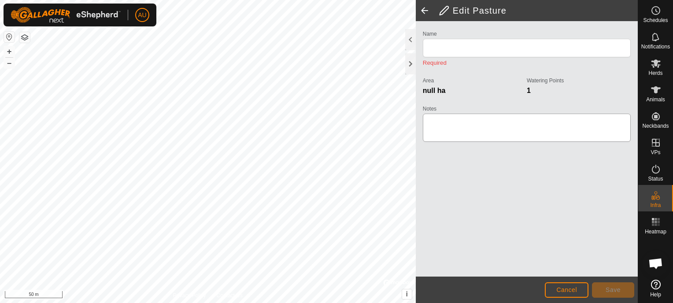
type input "outer perimeter"
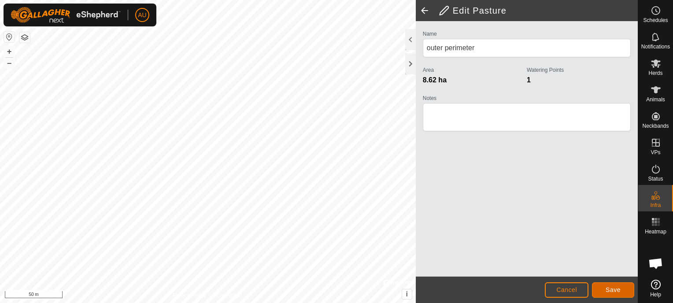
click at [619, 287] on span "Save" at bounding box center [613, 289] width 15 height 7
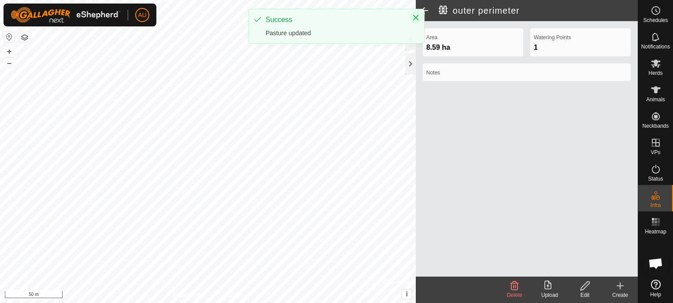
click at [414, 17] on icon "Close" at bounding box center [415, 17] width 7 height 7
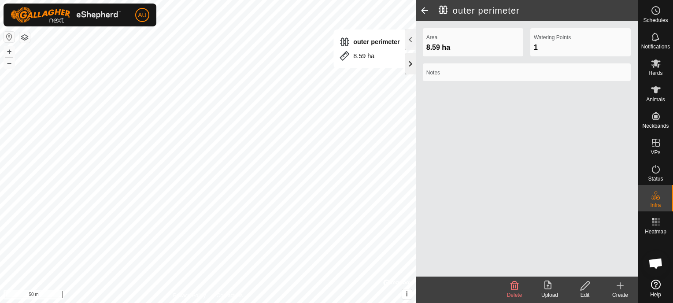
click at [412, 61] on div at bounding box center [410, 63] width 11 height 21
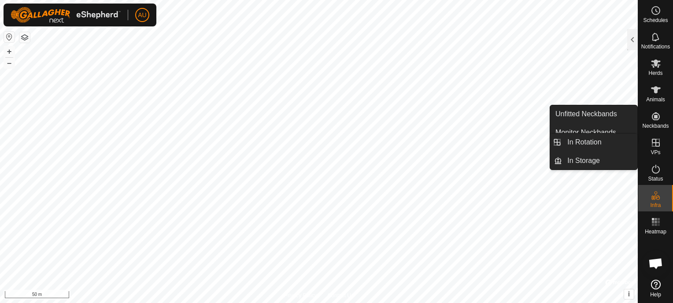
click at [654, 142] on icon at bounding box center [656, 143] width 8 height 8
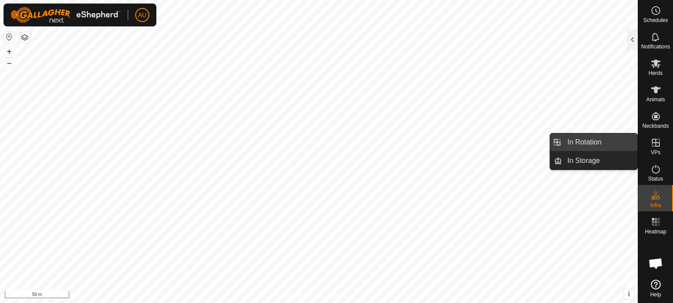
click at [585, 142] on link "In Rotation" at bounding box center [599, 142] width 75 height 18
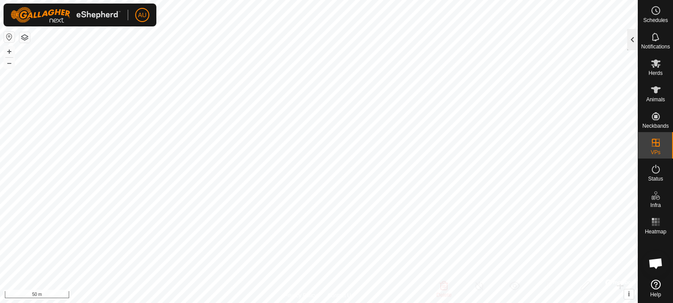
click at [634, 38] on div at bounding box center [632, 39] width 11 height 21
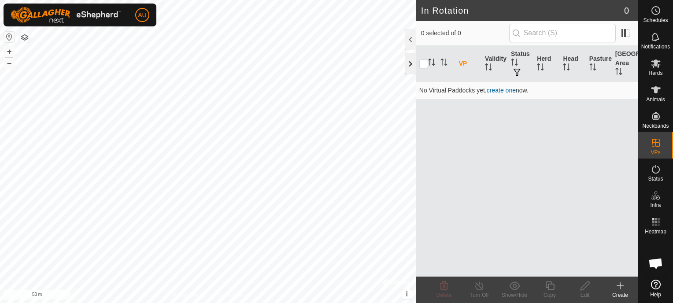
click at [409, 66] on div at bounding box center [410, 63] width 11 height 21
